Goal: Information Seeking & Learning: Learn about a topic

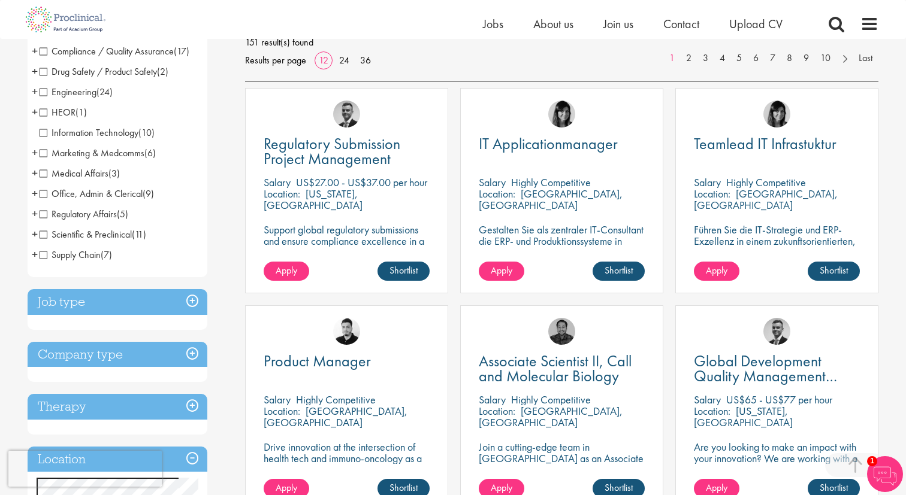
scroll to position [180, 0]
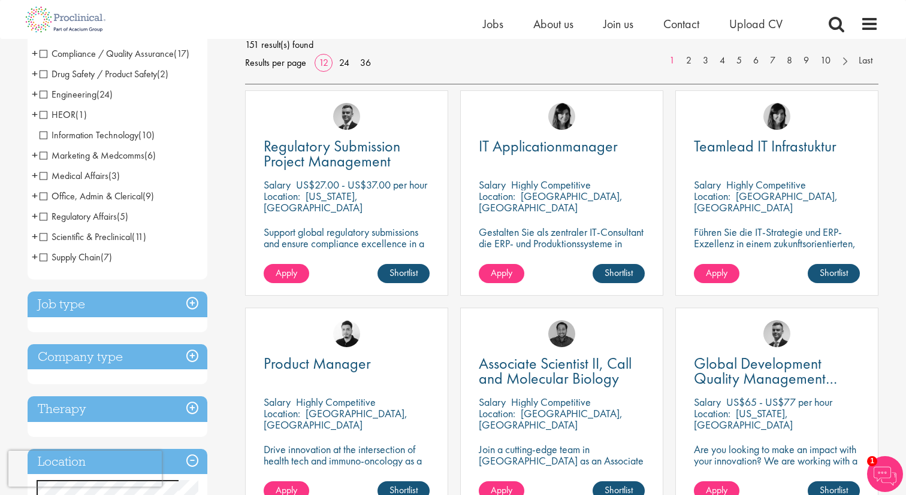
click at [93, 307] on h3 "Job type" at bounding box center [118, 305] width 180 height 26
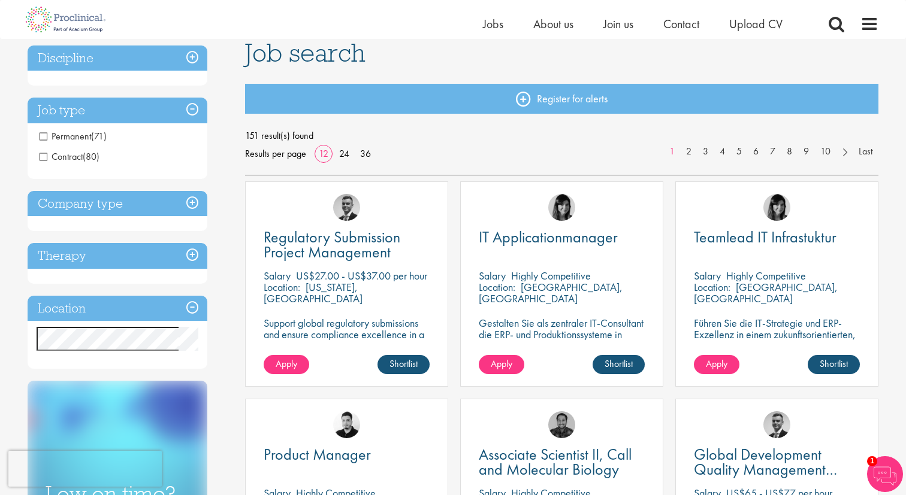
scroll to position [87, 0]
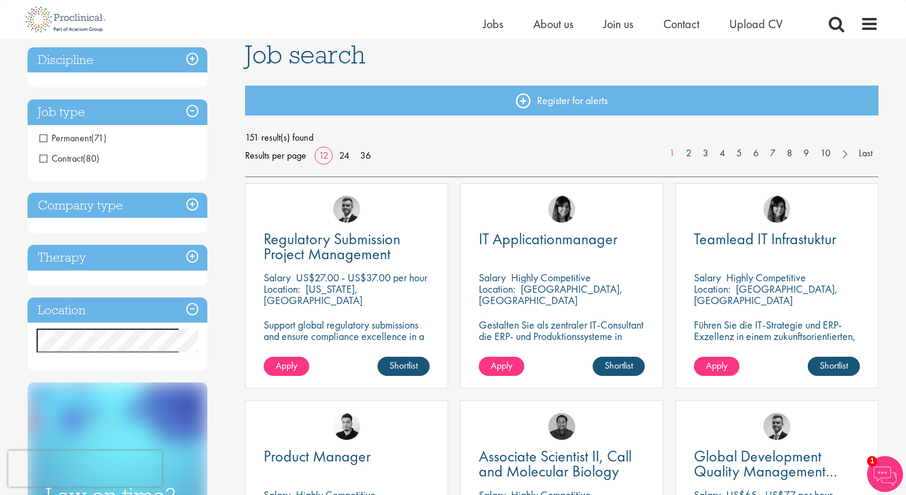
click at [52, 158] on span "Contract" at bounding box center [61, 158] width 43 height 13
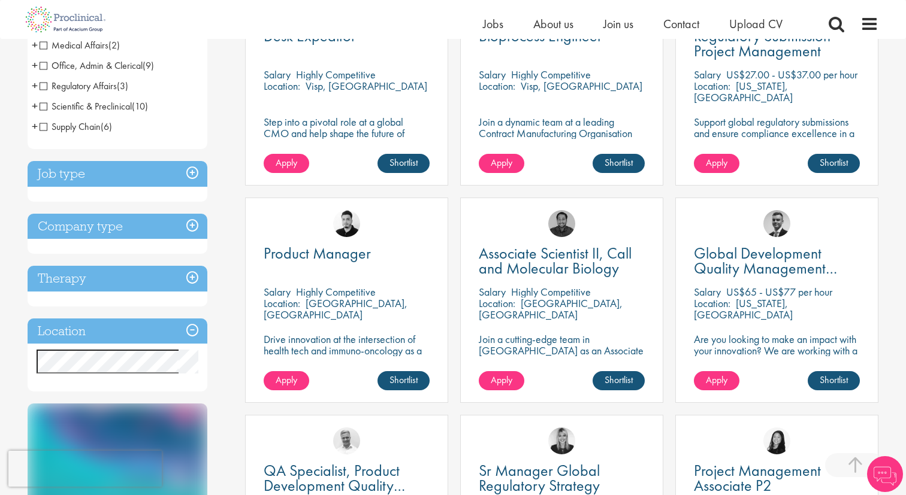
scroll to position [299, 0]
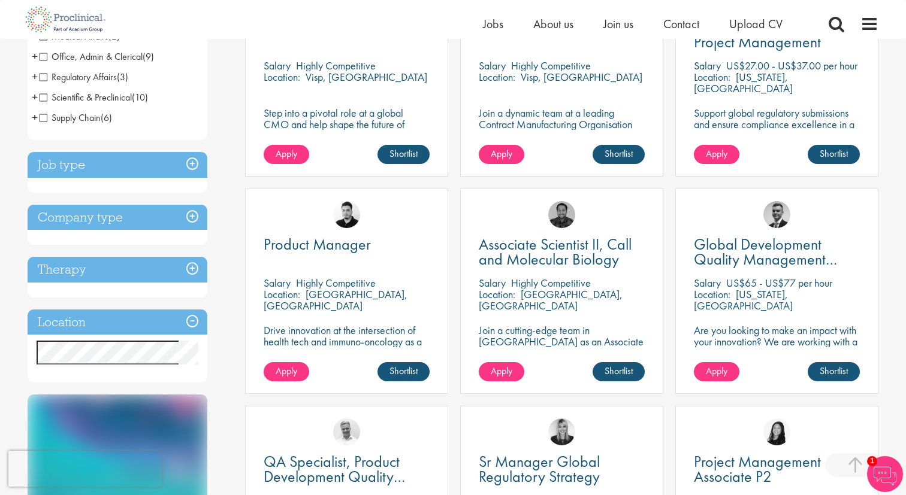
click at [78, 316] on h3 "Location" at bounding box center [118, 323] width 180 height 26
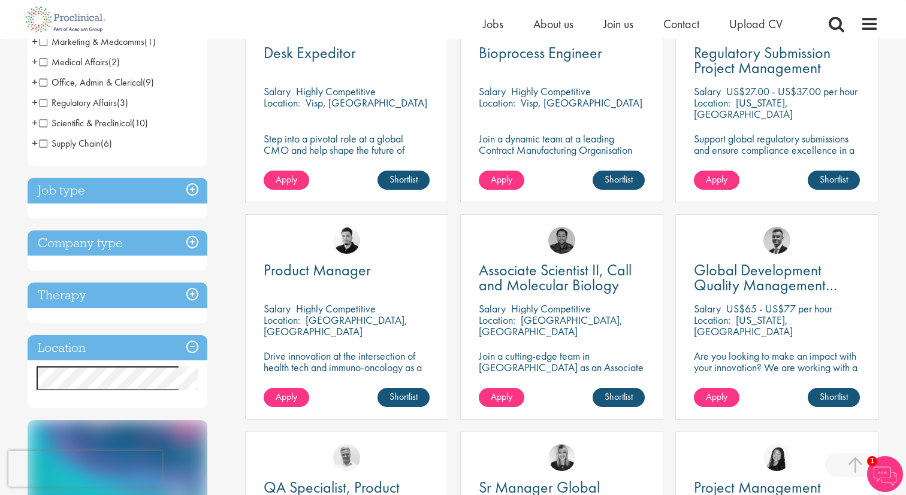
scroll to position [312, 0]
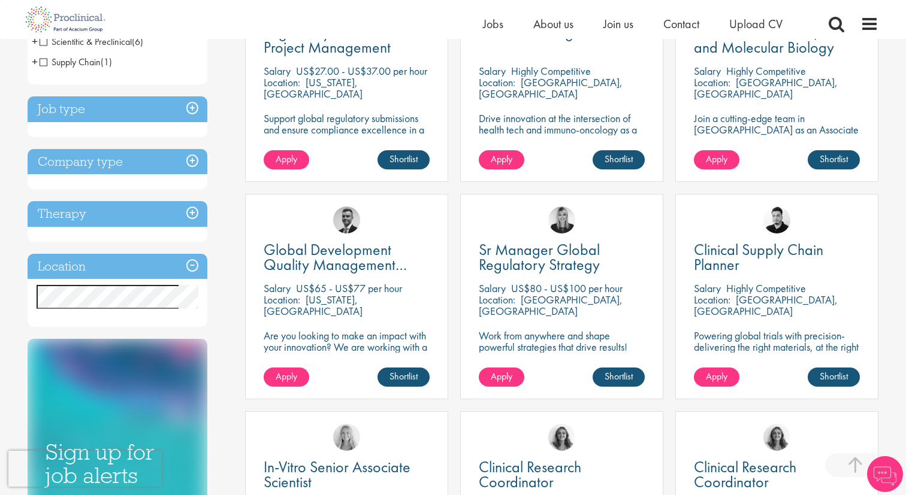
scroll to position [295, 0]
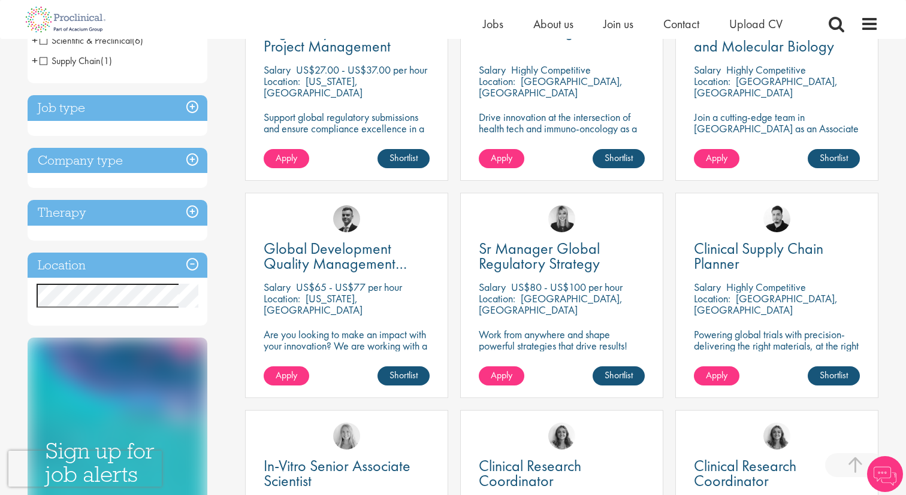
click at [193, 210] on h3 "Therapy" at bounding box center [118, 213] width 180 height 26
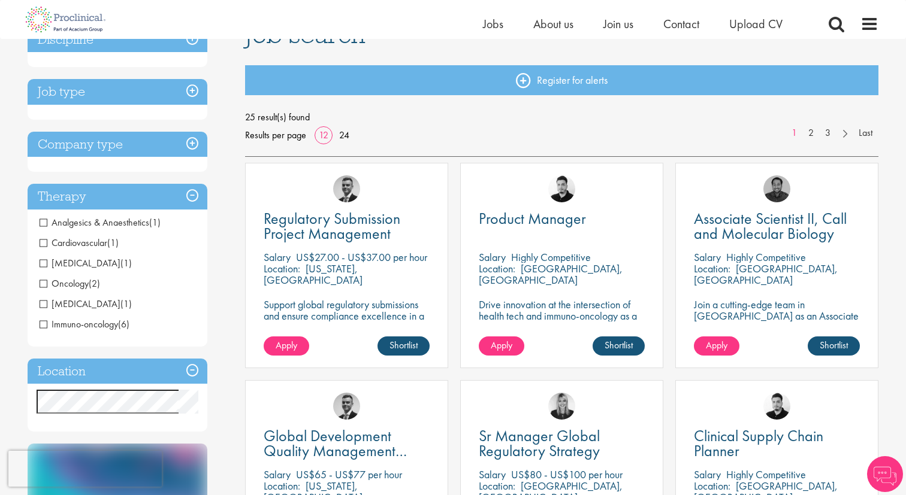
scroll to position [30, 0]
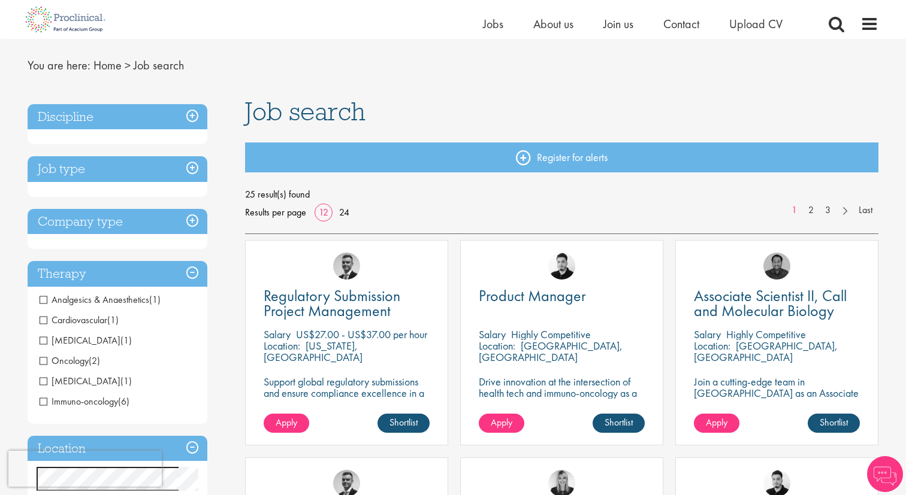
click at [193, 219] on h3 "Company type" at bounding box center [118, 222] width 180 height 26
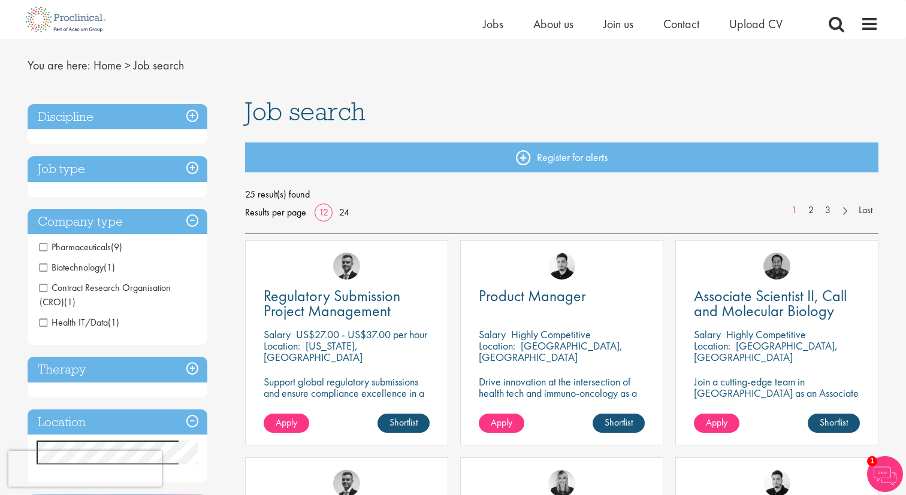
click at [199, 171] on h3 "Job type" at bounding box center [118, 169] width 180 height 26
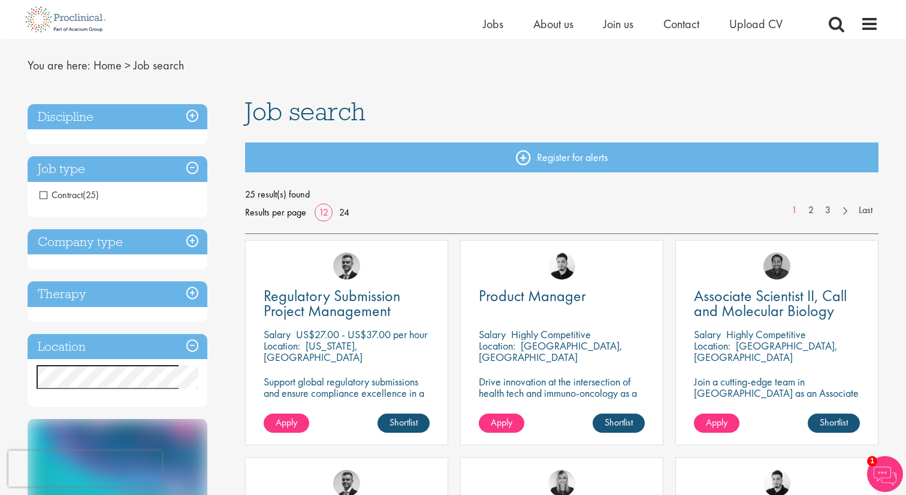
click at [195, 120] on h3 "Discipline" at bounding box center [118, 117] width 180 height 26
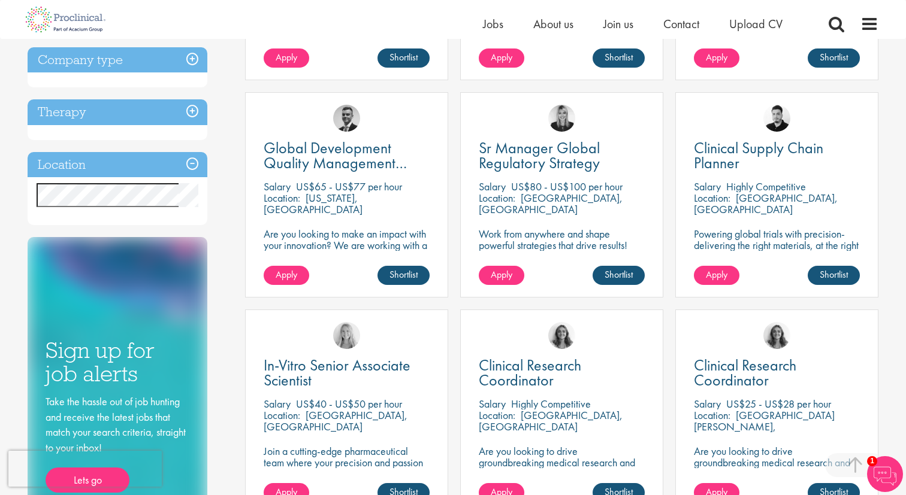
scroll to position [393, 0]
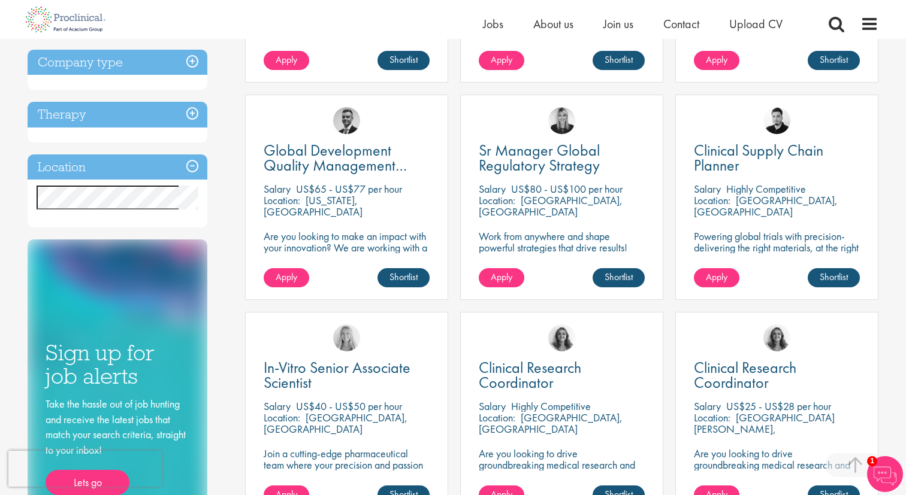
type textarea "States"
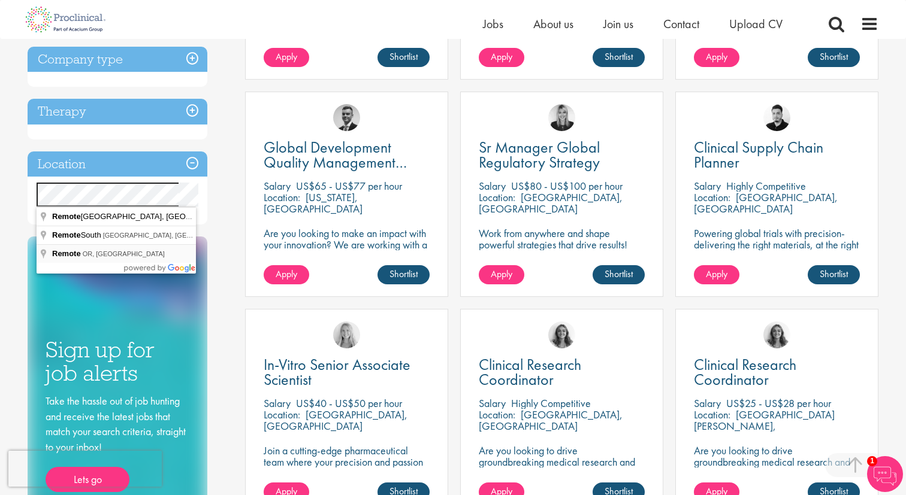
scroll to position [383, 0]
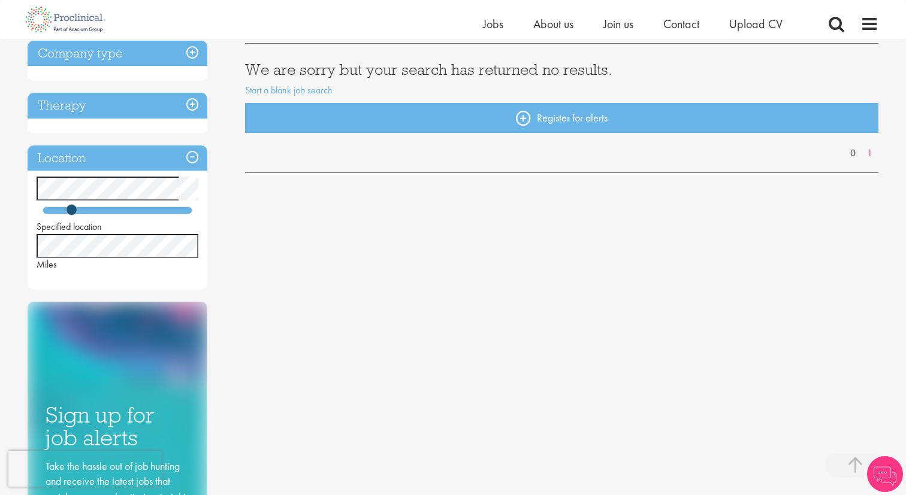
scroll to position [206, 0]
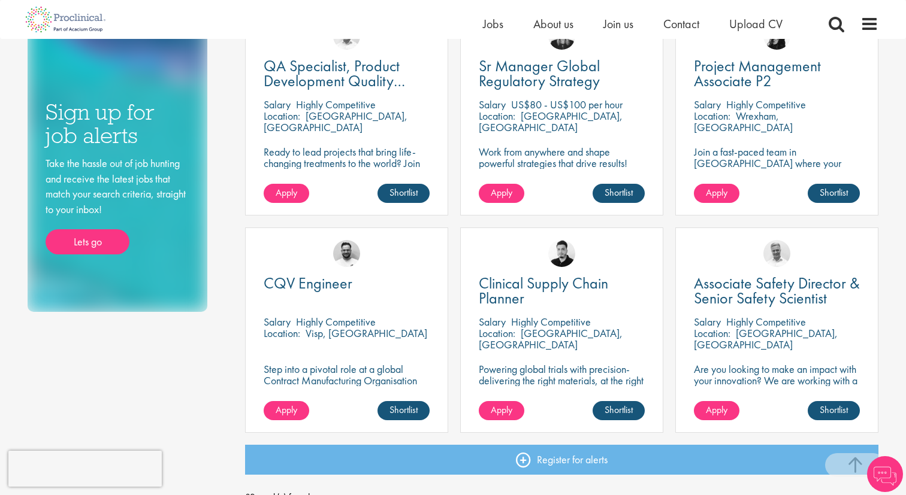
scroll to position [900, 0]
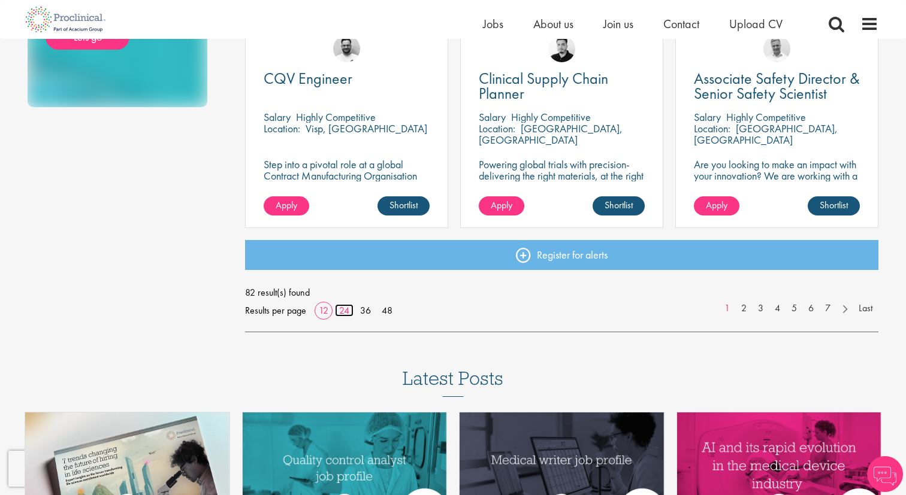
click at [349, 308] on link "24" at bounding box center [344, 310] width 19 height 13
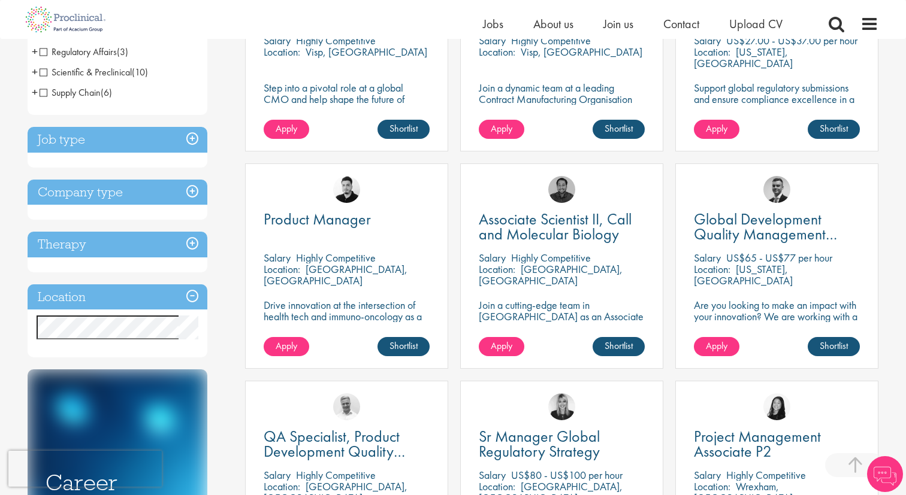
scroll to position [328, 0]
